Goal: Task Accomplishment & Management: Complete application form

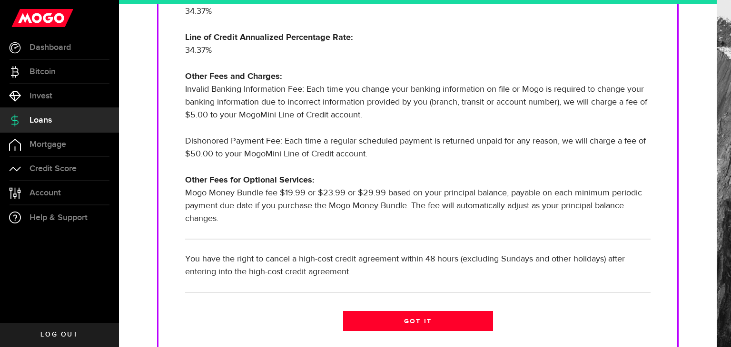
scroll to position [286, 0]
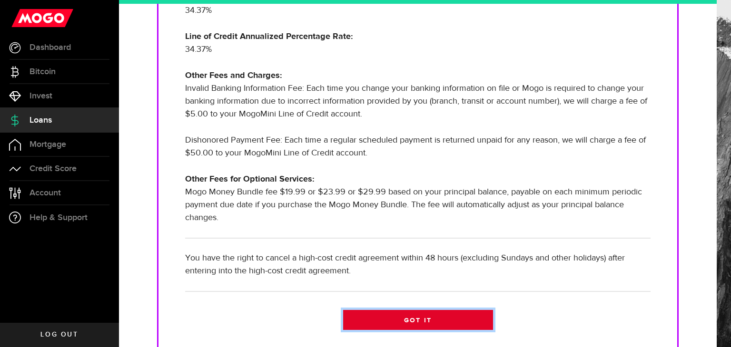
click at [384, 316] on link "Got it" at bounding box center [418, 320] width 150 height 20
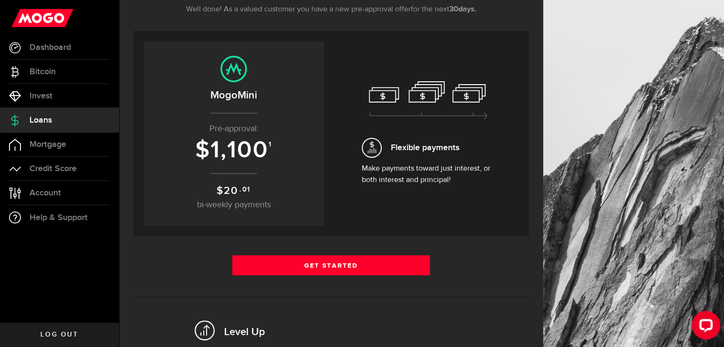
scroll to position [190, 0]
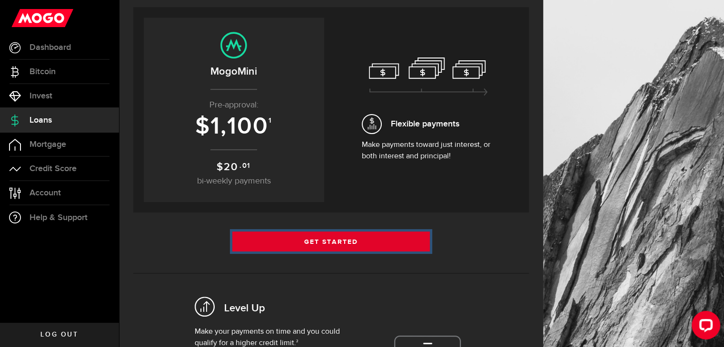
click at [327, 242] on link "Get Started" at bounding box center [331, 242] width 198 height 20
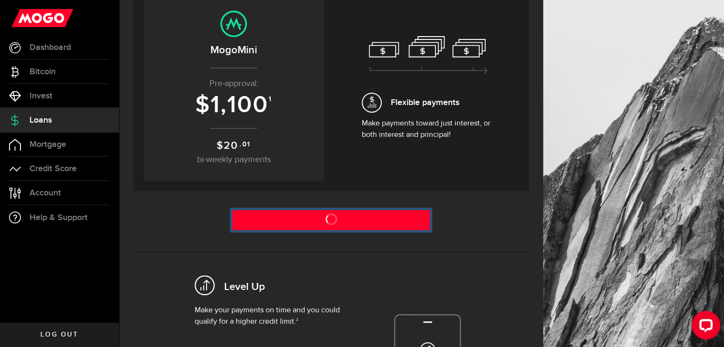
scroll to position [286, 0]
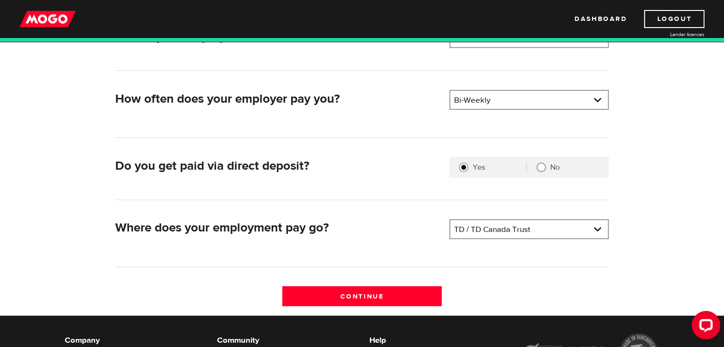
scroll to position [190, 0]
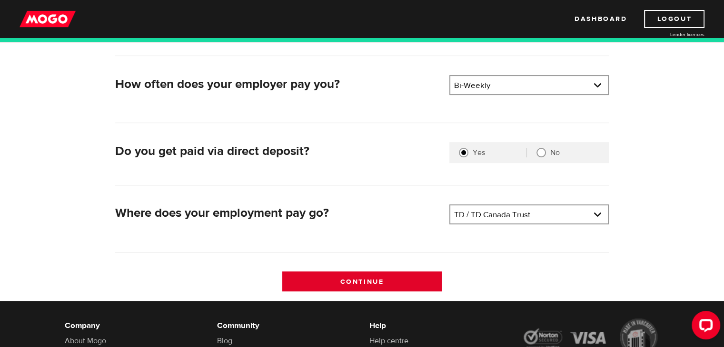
click at [358, 279] on input "Continue" at bounding box center [361, 282] width 159 height 20
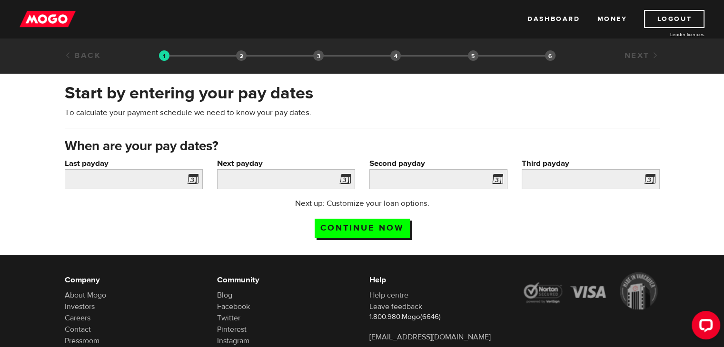
click at [190, 179] on span at bounding box center [191, 180] width 14 height 15
click at [147, 179] on input "Last payday" at bounding box center [134, 179] width 138 height 20
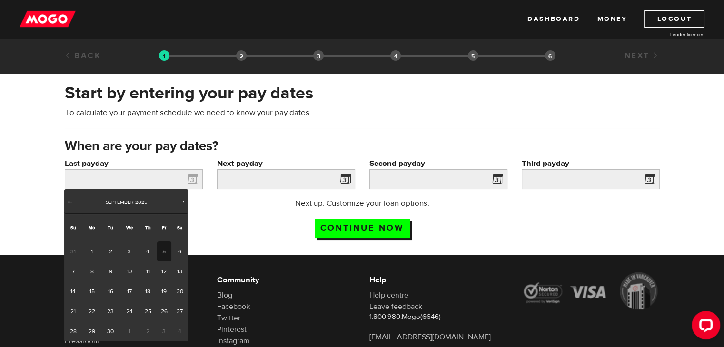
click at [70, 200] on span "Prev" at bounding box center [70, 202] width 8 height 8
click at [164, 328] on link "29" at bounding box center [164, 332] width 15 height 20
type input "2025/08/29"
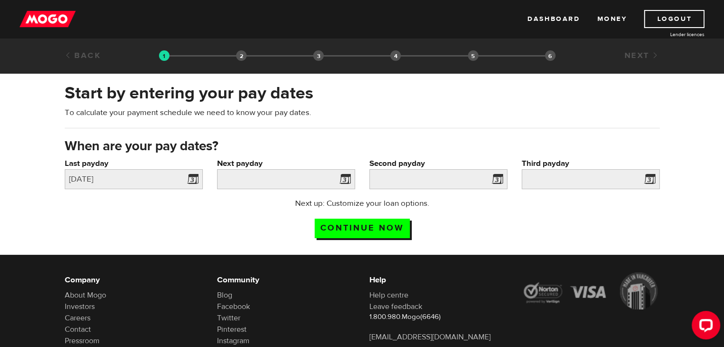
click at [343, 177] on span at bounding box center [343, 180] width 14 height 15
click at [291, 185] on input "Next payday" at bounding box center [286, 179] width 138 height 20
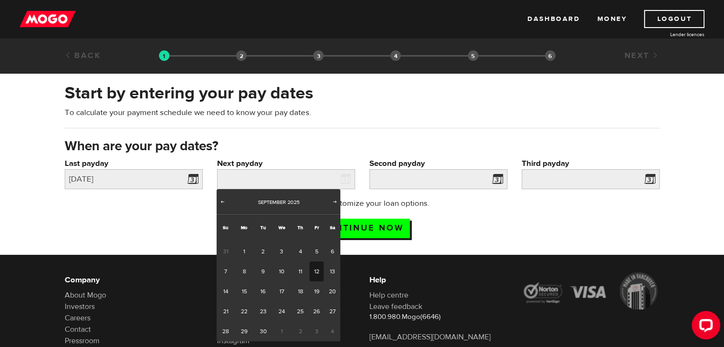
click at [315, 267] on link "12" at bounding box center [316, 272] width 15 height 20
type input "2025/09/12"
type input "2025/9/26"
type input "2025/10/10"
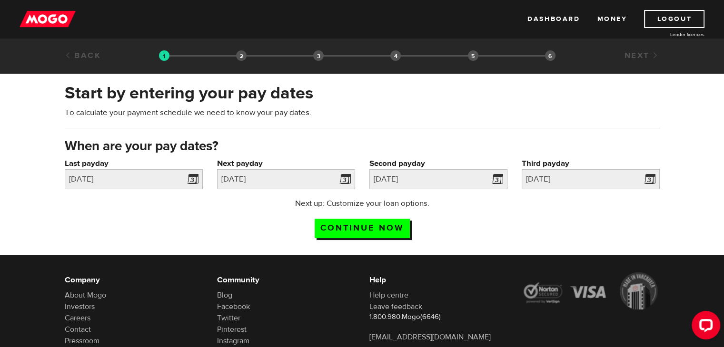
click at [478, 240] on div "Next up: Customize your loan options. Continue now" at bounding box center [362, 222] width 609 height 48
click at [391, 230] on input "Continue now" at bounding box center [362, 229] width 95 height 20
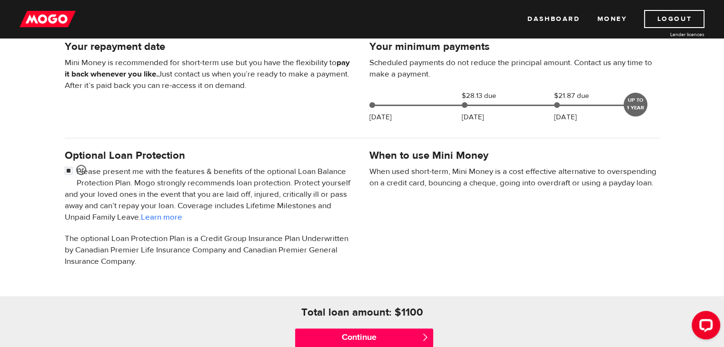
scroll to position [238, 0]
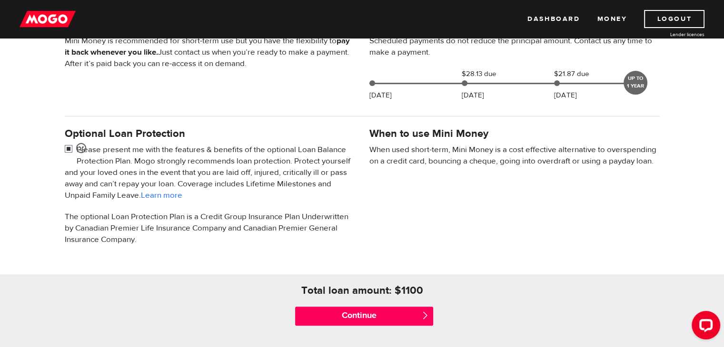
click at [68, 149] on input "checkbox" at bounding box center [71, 150] width 12 height 12
checkbox input "false"
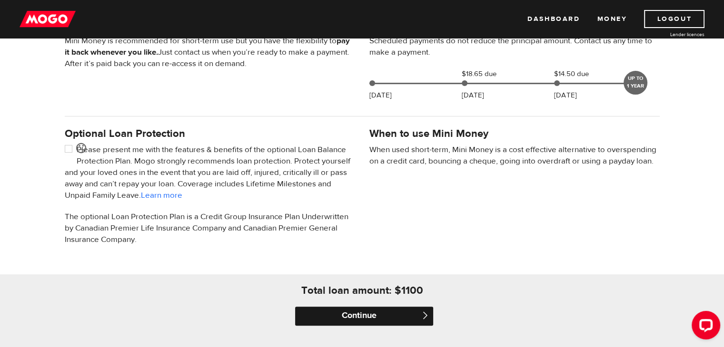
click at [352, 317] on input "Continue" at bounding box center [364, 316] width 138 height 19
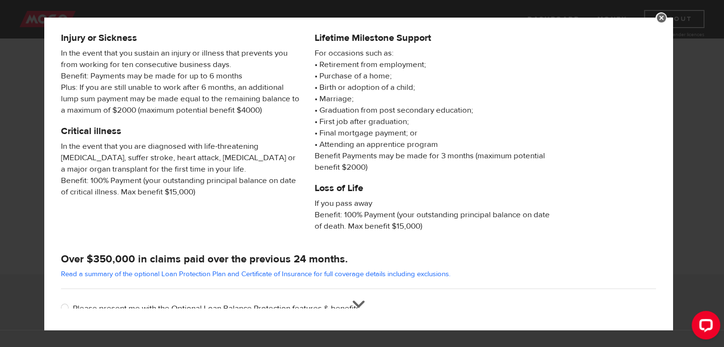
scroll to position [169, 0]
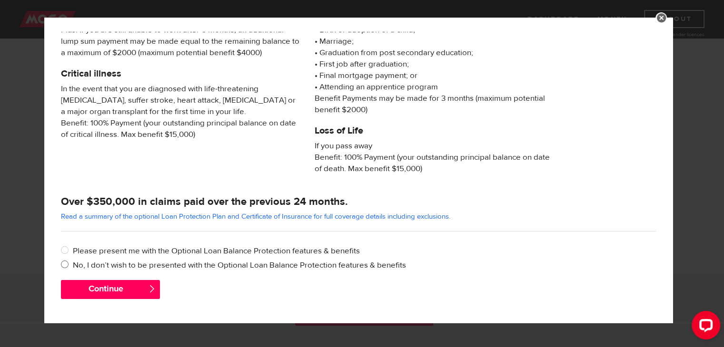
click at [63, 263] on input "No, I don’t wish to be presented with the Optional Loan Balance Protection feat…" at bounding box center [67, 266] width 12 height 12
radio input "true"
click at [80, 284] on button "Continue" at bounding box center [110, 289] width 99 height 19
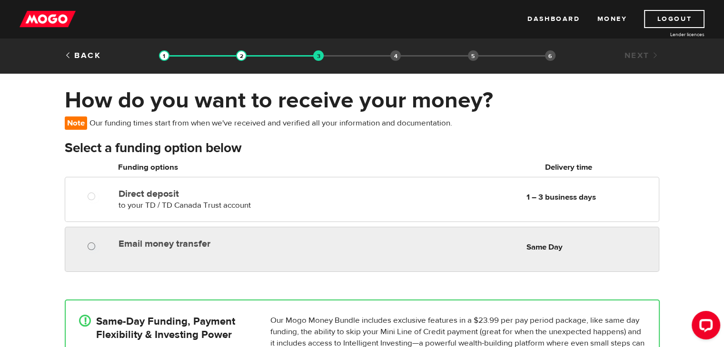
radio input "true"
click at [92, 248] on input "Email money transfer" at bounding box center [94, 248] width 12 height 12
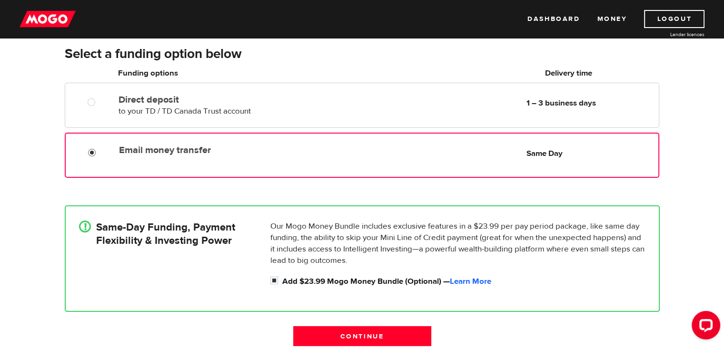
scroll to position [95, 0]
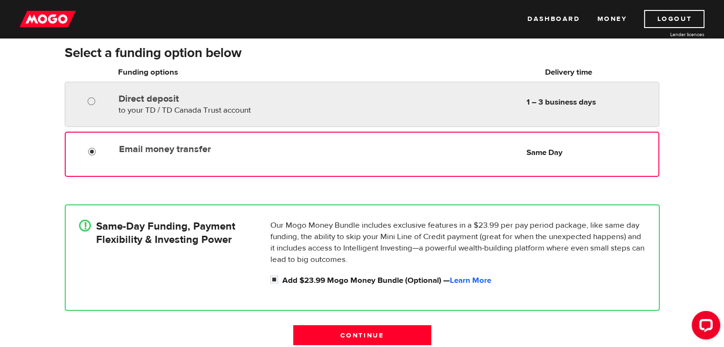
radio input "true"
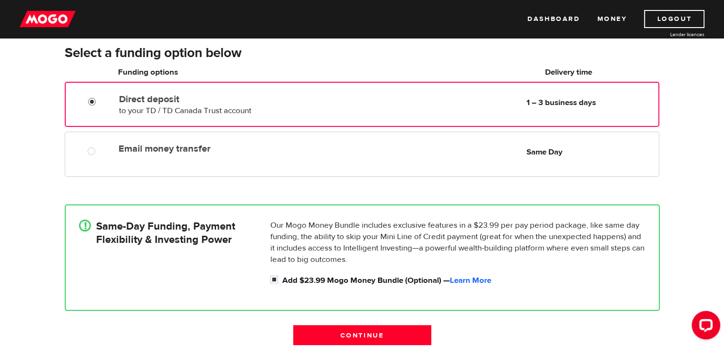
click at [93, 101] on input "Direct deposit" at bounding box center [94, 103] width 12 height 12
click at [275, 279] on input "Add $23.99 Mogo Money Bundle (Optional) — Learn More" at bounding box center [276, 281] width 12 height 12
checkbox input "false"
radio input "false"
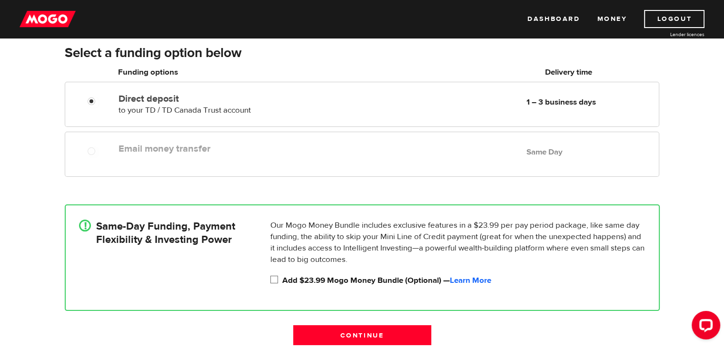
click at [273, 278] on input "Add $23.99 Mogo Money Bundle (Optional) — Learn More" at bounding box center [276, 281] width 12 height 12
checkbox input "true"
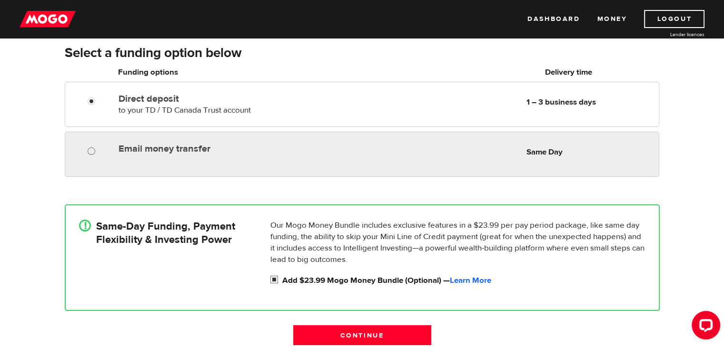
radio input "true"
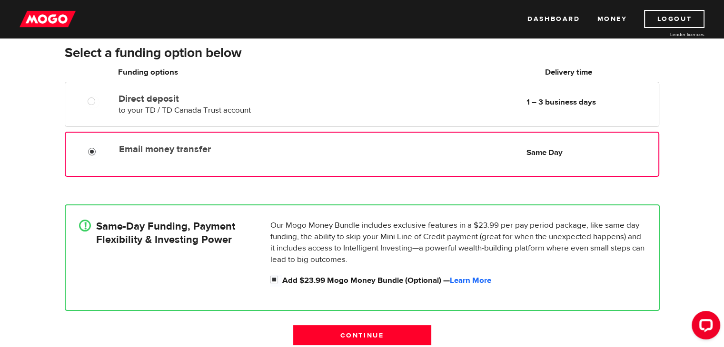
click at [93, 151] on input "Email money transfer" at bounding box center [94, 153] width 12 height 12
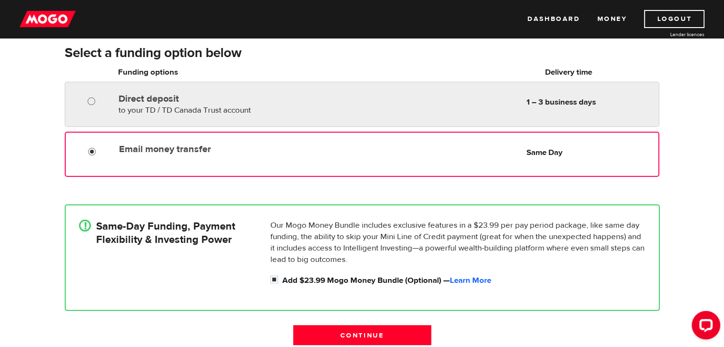
radio input "true"
click at [92, 101] on input "Direct deposit" at bounding box center [94, 103] width 12 height 12
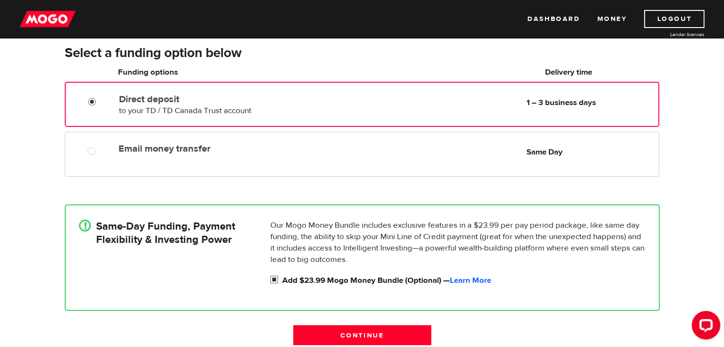
click at [274, 279] on input "Add $23.99 Mogo Money Bundle (Optional) — Learn More" at bounding box center [276, 281] width 12 height 12
checkbox input "false"
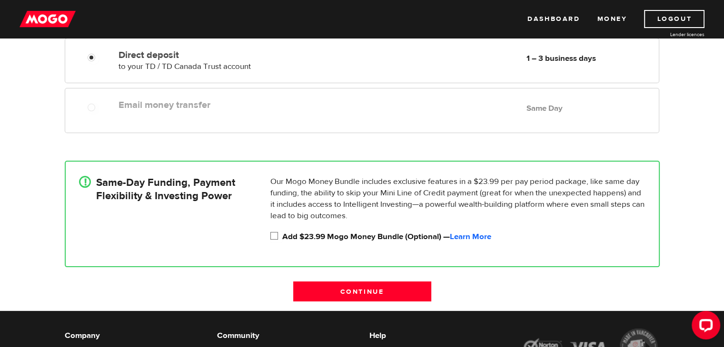
scroll to position [143, 0]
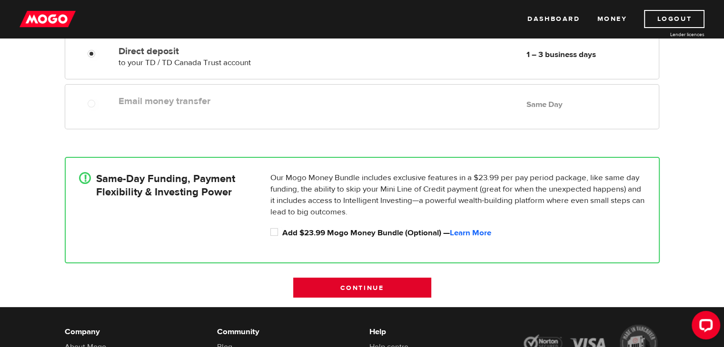
click at [353, 286] on input "Continue" at bounding box center [362, 288] width 138 height 20
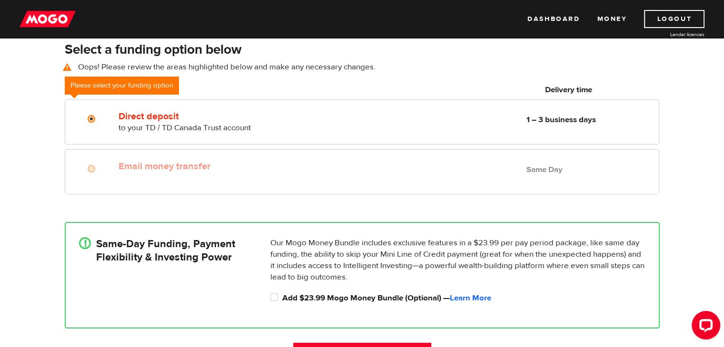
scroll to position [69, 0]
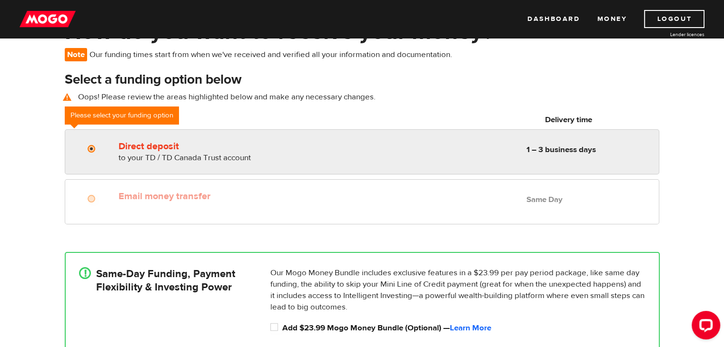
radio input "true"
click at [159, 144] on label "Direct deposit" at bounding box center [228, 146] width 219 height 11
click at [99, 144] on input "Direct deposit" at bounding box center [94, 150] width 12 height 12
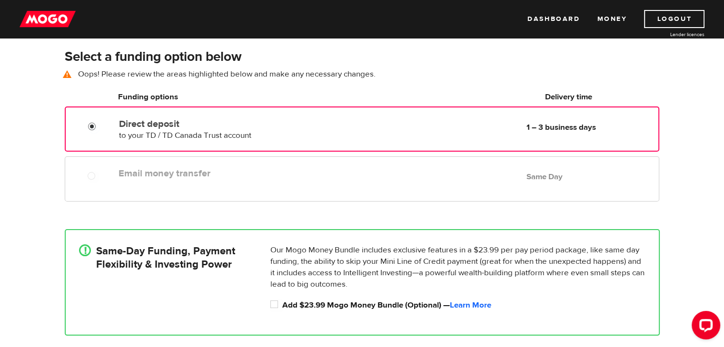
scroll to position [164, 0]
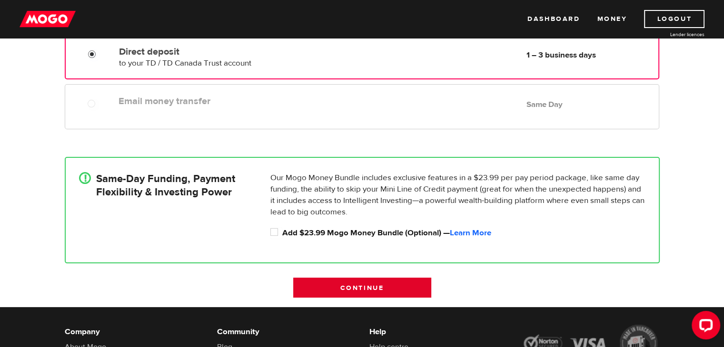
click at [339, 287] on input "Continue" at bounding box center [362, 288] width 138 height 20
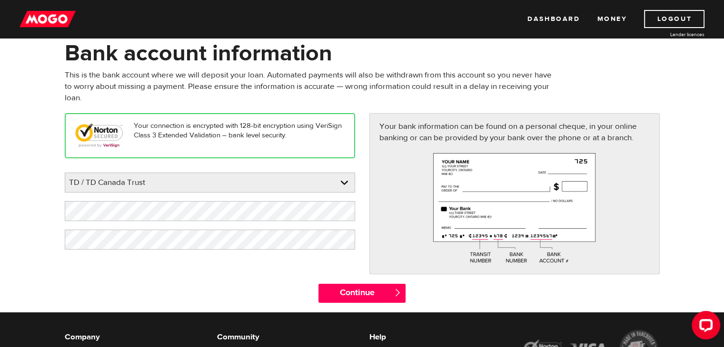
scroll to position [48, 0]
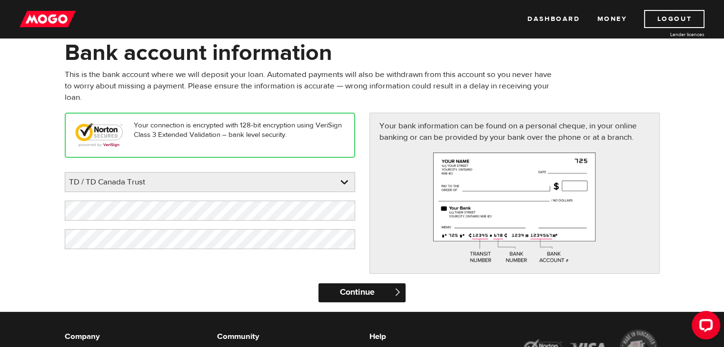
click at [360, 287] on input "Continue" at bounding box center [361, 293] width 87 height 19
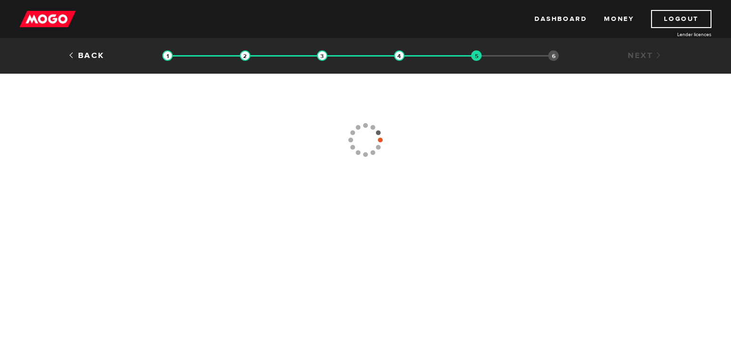
type input "[PHONE_NUMBER]"
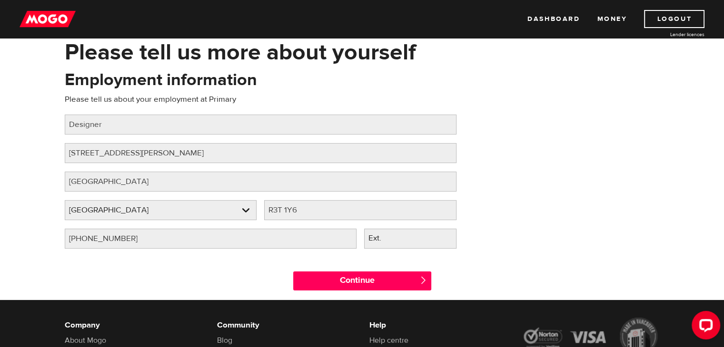
scroll to position [48, 0]
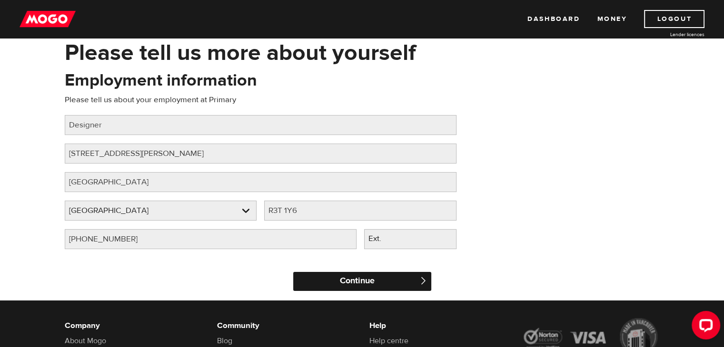
click at [368, 284] on input "Continue" at bounding box center [362, 281] width 138 height 19
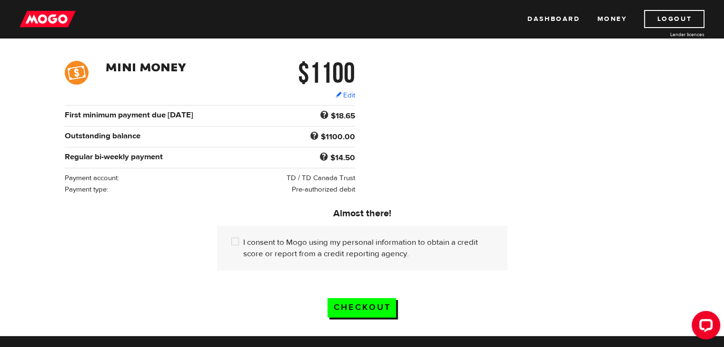
scroll to position [95, 0]
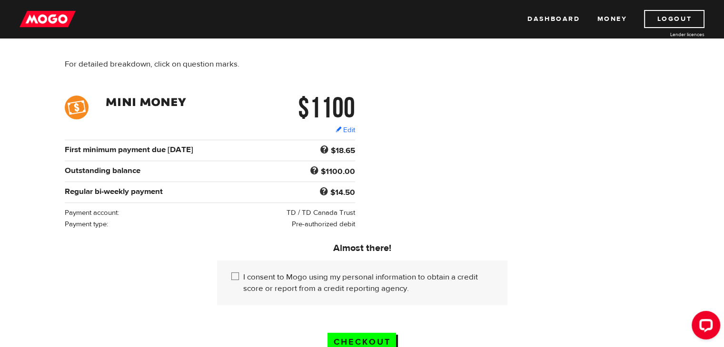
click at [237, 277] on input "I consent to Mogo using my personal information to obtain a credit score or rep…" at bounding box center [237, 278] width 12 height 12
checkbox input "true"
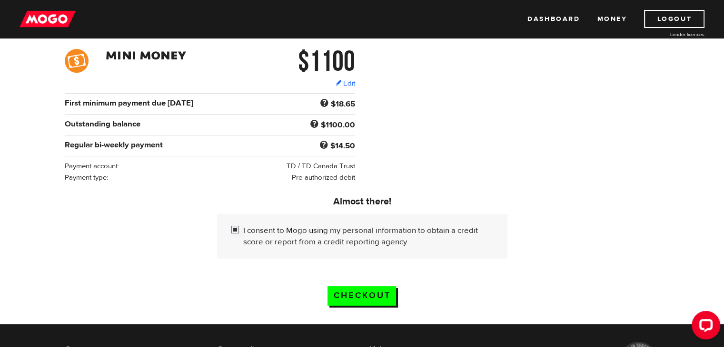
scroll to position [143, 0]
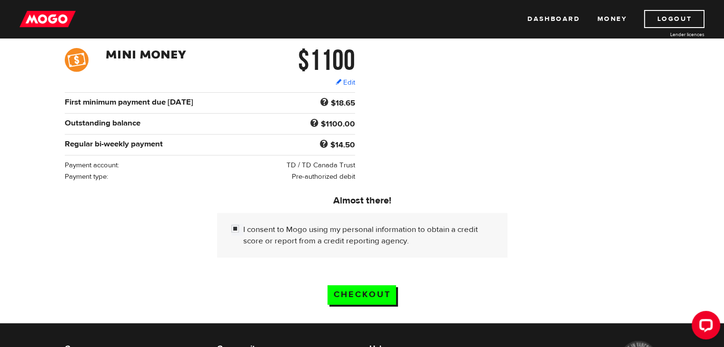
click at [457, 288] on div "Checkout" at bounding box center [362, 290] width 609 height 46
click at [369, 292] on input "Checkout" at bounding box center [361, 296] width 69 height 20
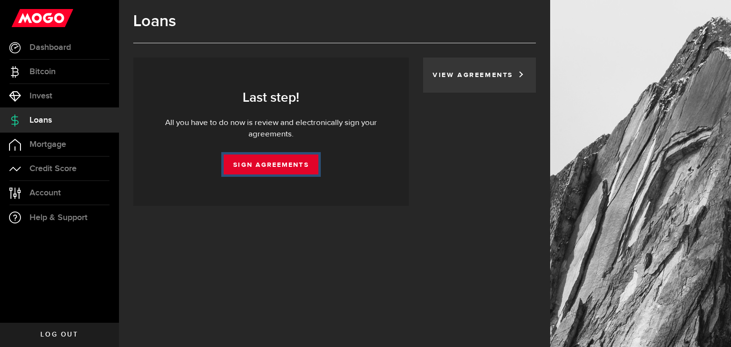
click at [280, 165] on link "Sign Agreements" at bounding box center [271, 165] width 94 height 20
